Goal: Information Seeking & Learning: Check status

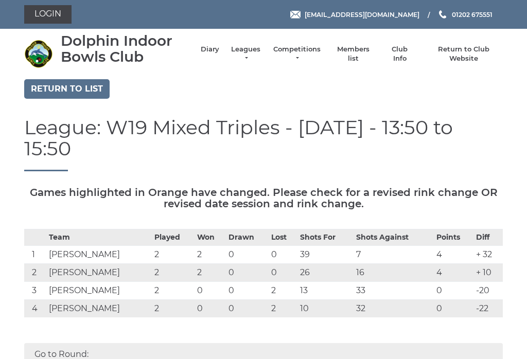
scroll to position [51, 0]
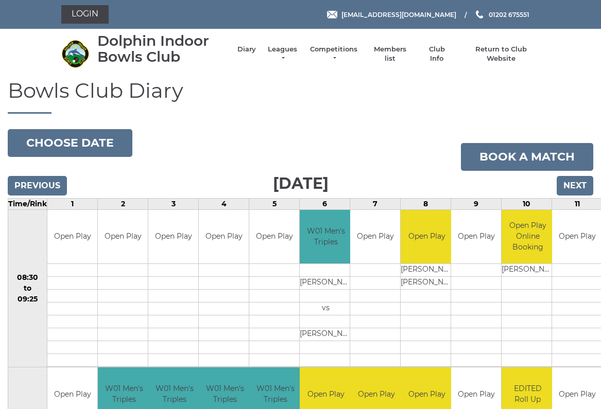
scroll to position [5, 0]
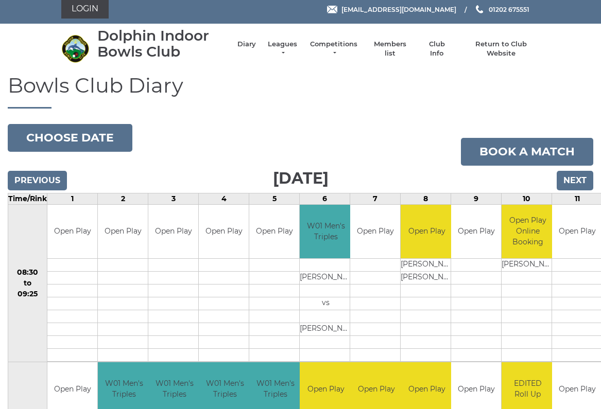
click at [250, 49] on link "Diary" at bounding box center [246, 44] width 19 height 9
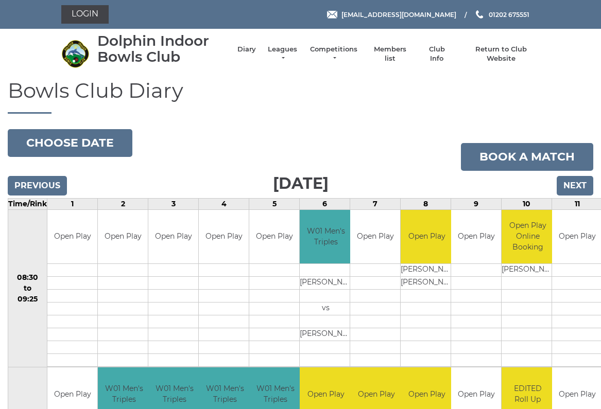
click at [291, 54] on link "Leagues" at bounding box center [282, 54] width 32 height 19
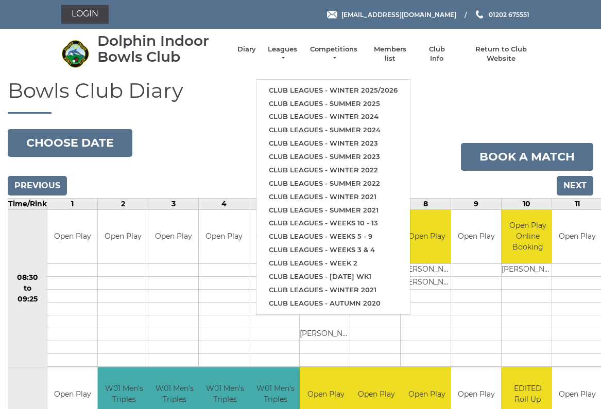
click at [401, 84] on link "Club leagues - Winter 2025/2026" at bounding box center [332, 90] width 153 height 13
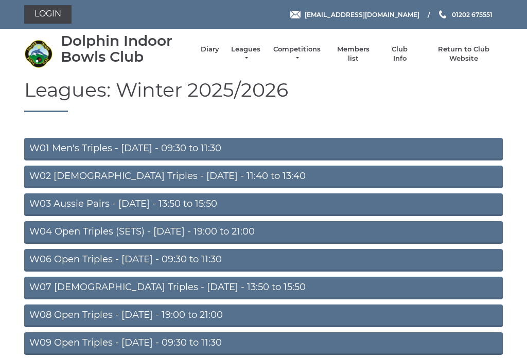
click at [259, 177] on link "W02 [DEMOGRAPHIC_DATA] Triples - [DATE] - 11:40 to 13:40" at bounding box center [263, 177] width 479 height 23
